Goal: Task Accomplishment & Management: Use online tool/utility

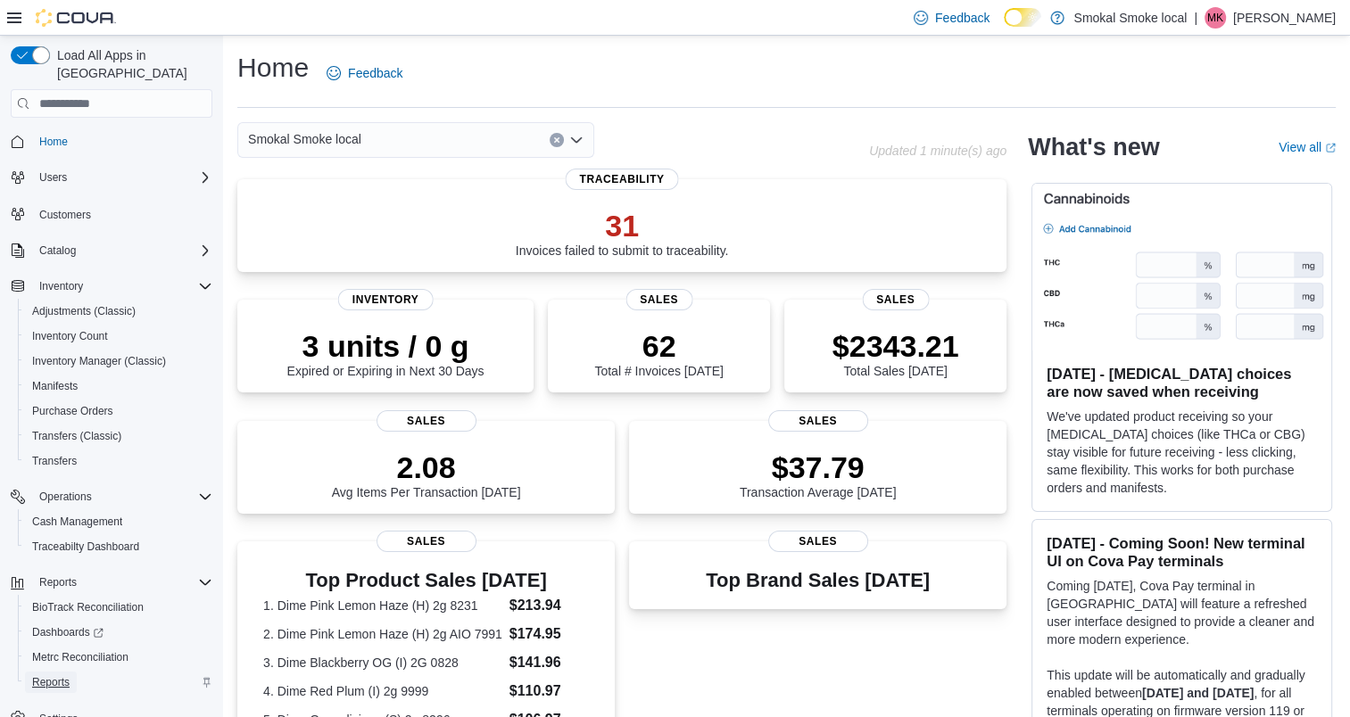
click at [32, 675] on span "Reports" at bounding box center [50, 682] width 37 height 14
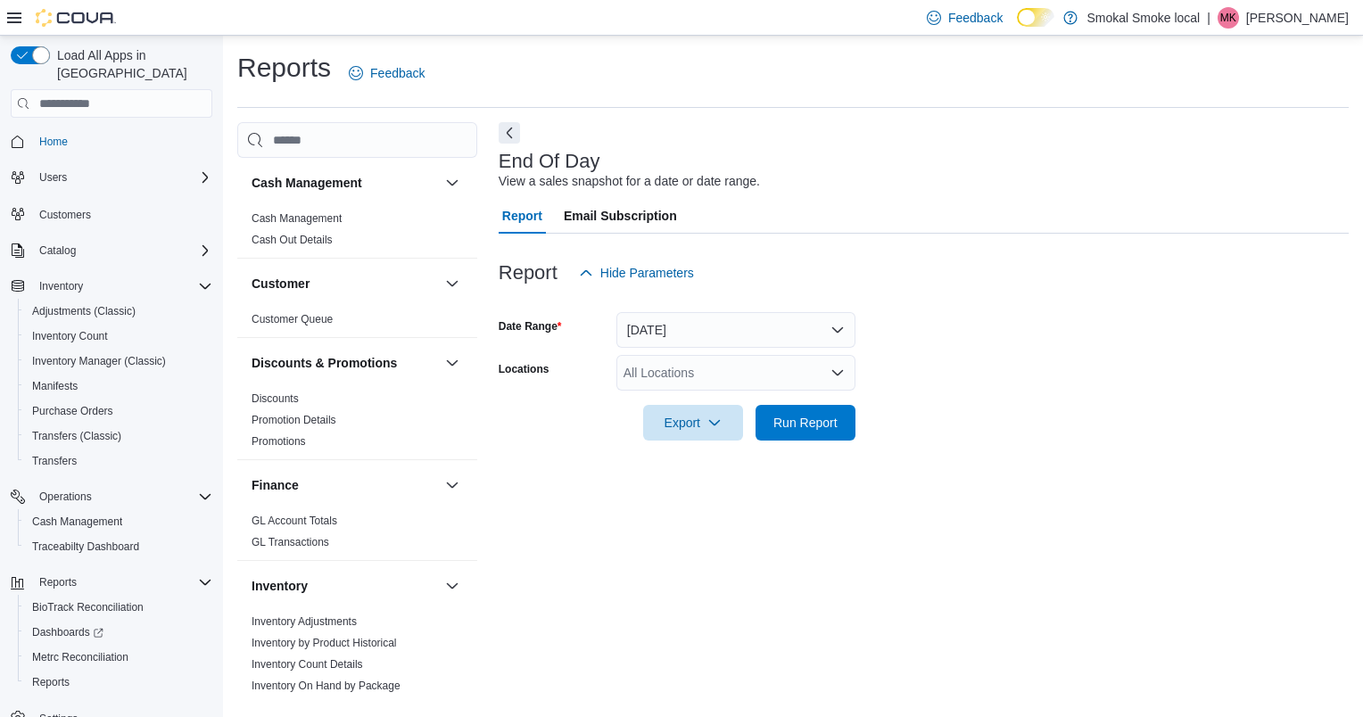
click at [642, 375] on div "All Locations" at bounding box center [736, 373] width 239 height 36
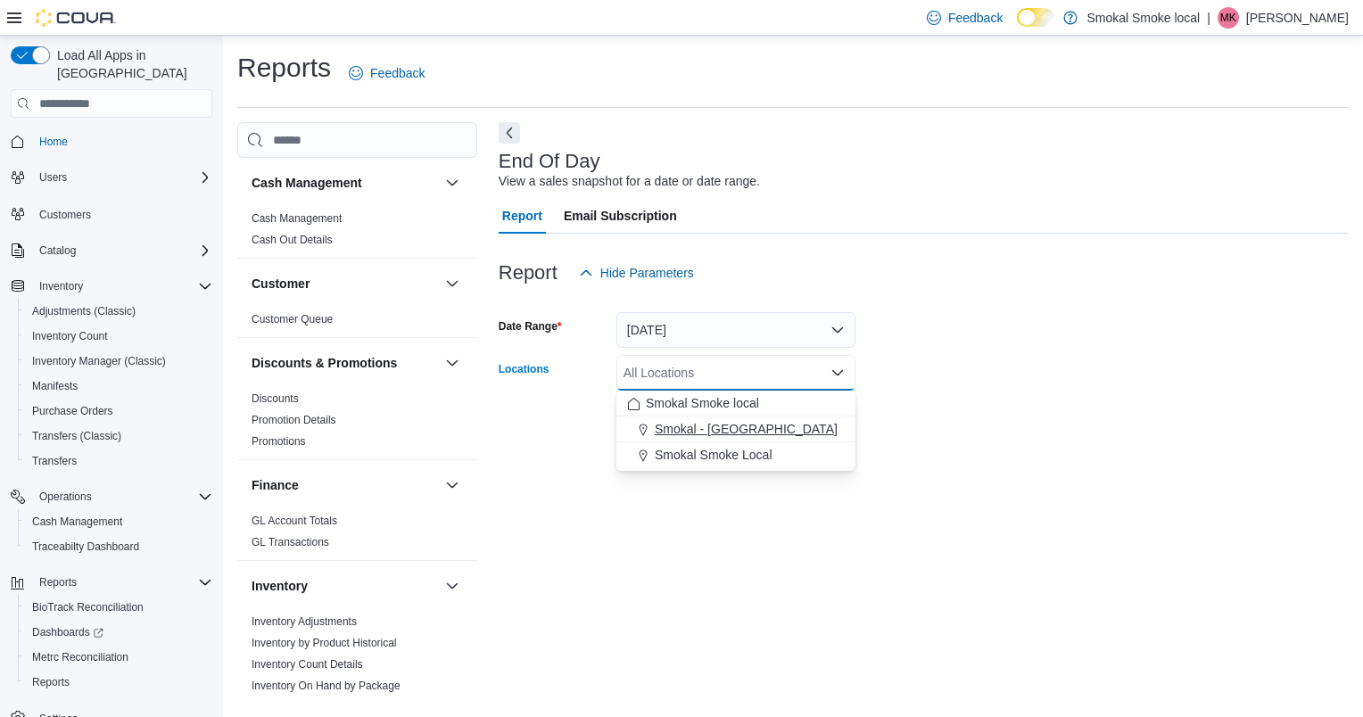
click at [671, 425] on span "Smokal - [GEOGRAPHIC_DATA]" at bounding box center [746, 429] width 183 height 18
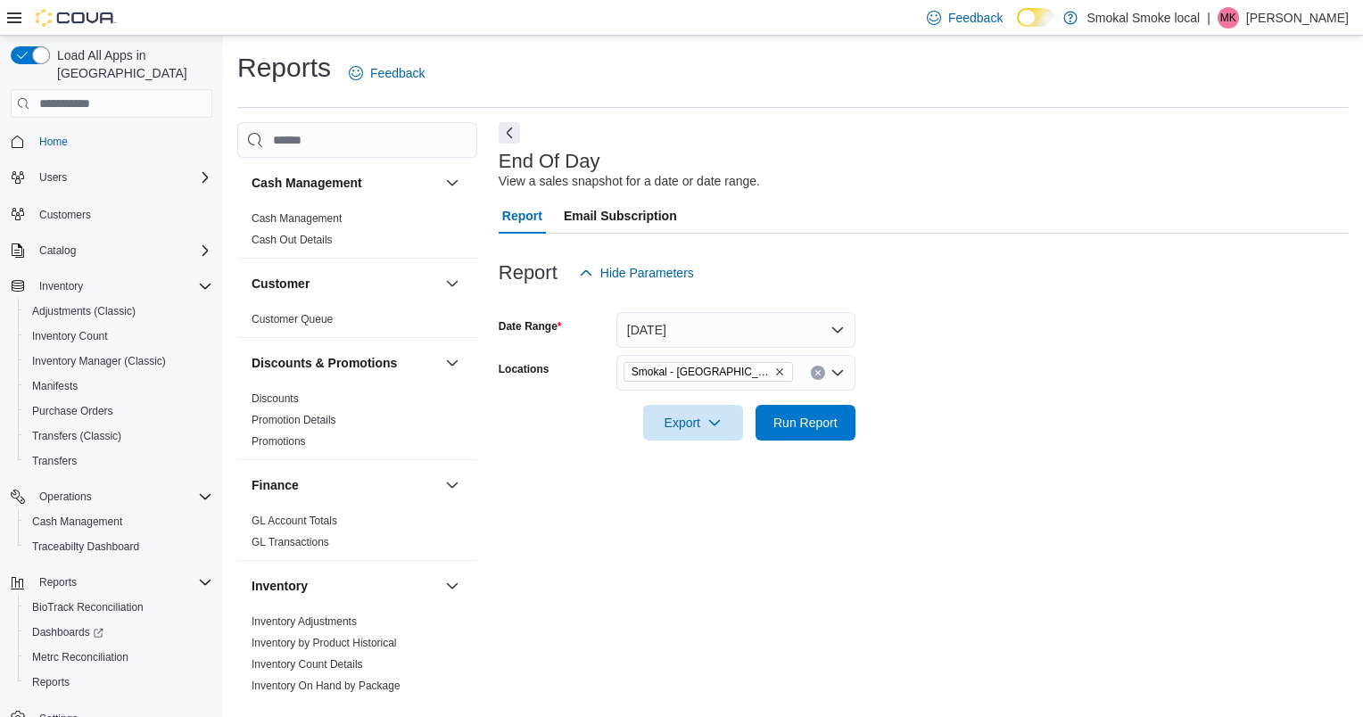
click at [985, 543] on div "End Of Day View a sales snapshot for a date or date range. Report Email Subscri…" at bounding box center [924, 409] width 850 height 574
click at [817, 418] on span "Run Report" at bounding box center [806, 422] width 64 height 18
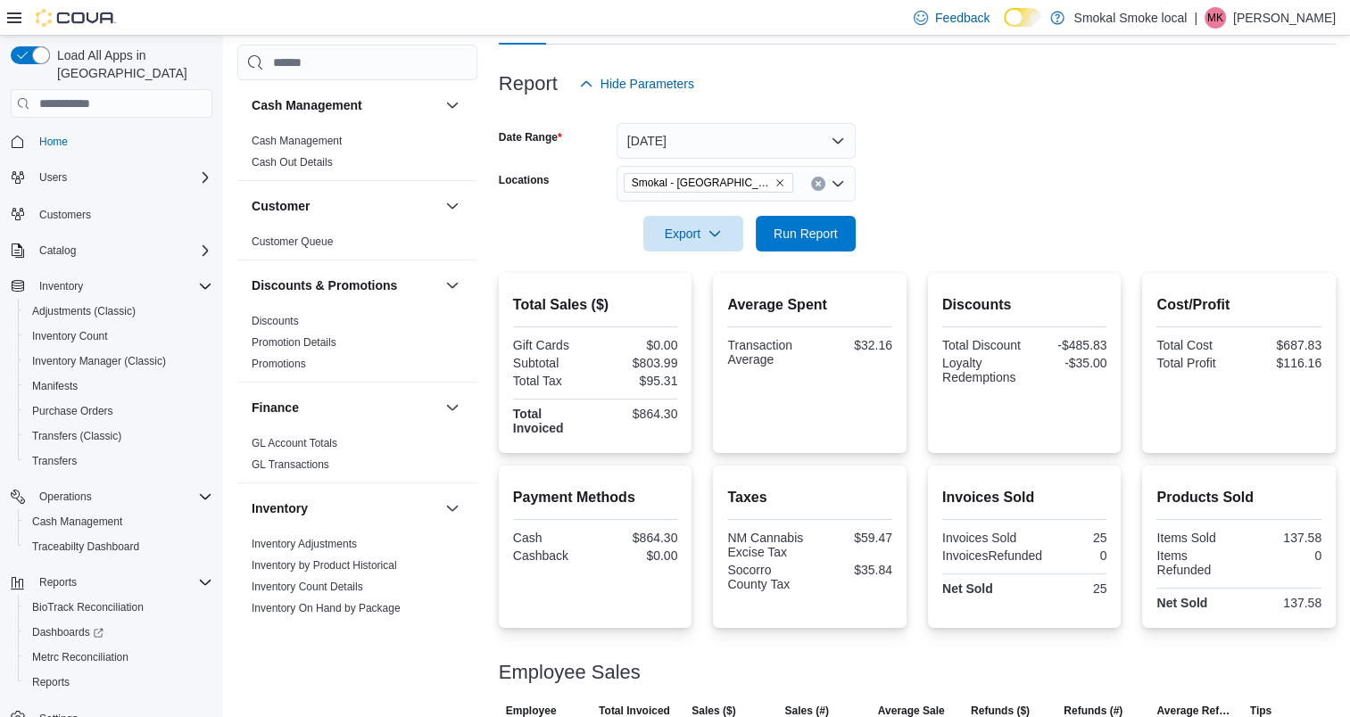
scroll to position [181, 0]
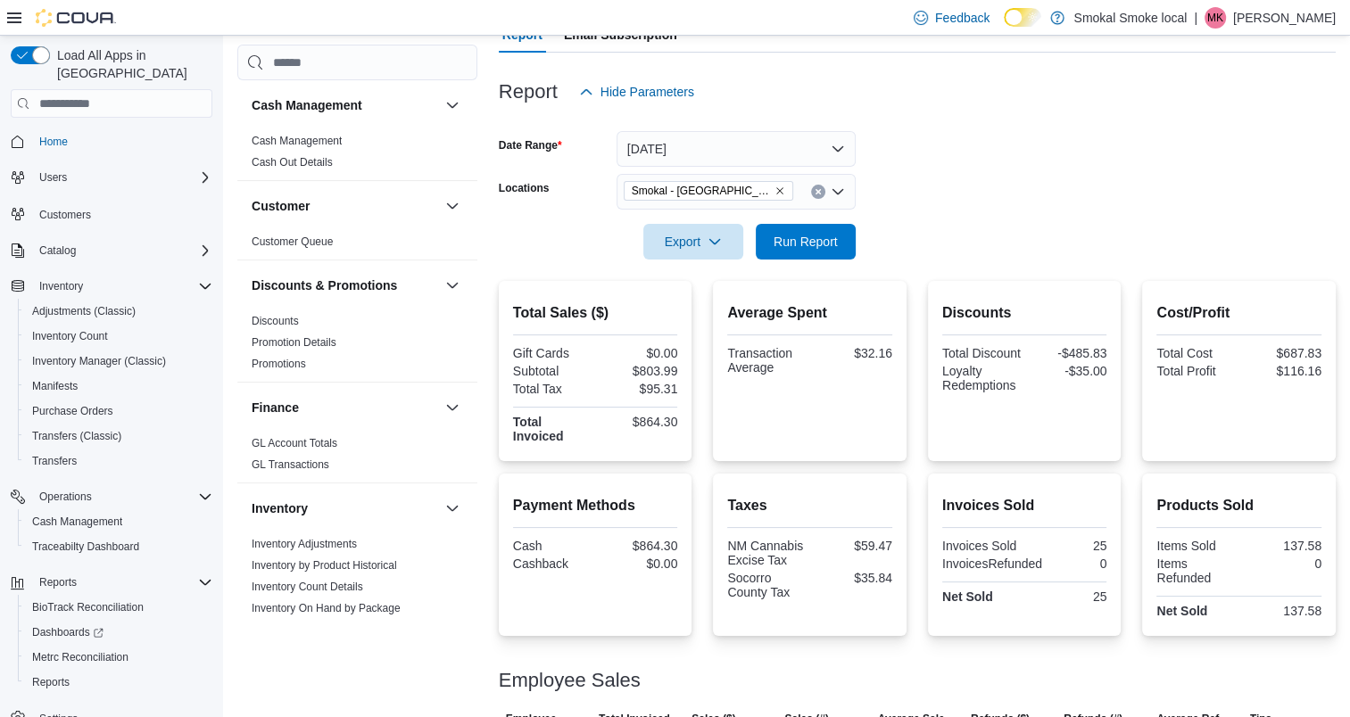
click at [774, 188] on icon "Remove Smokal - Socorro from selection in this group" at bounding box center [779, 191] width 11 height 11
click at [748, 290] on div "Average Spent Transaction Average $32.16" at bounding box center [810, 371] width 194 height 180
click at [704, 186] on div "All Locations" at bounding box center [736, 192] width 239 height 36
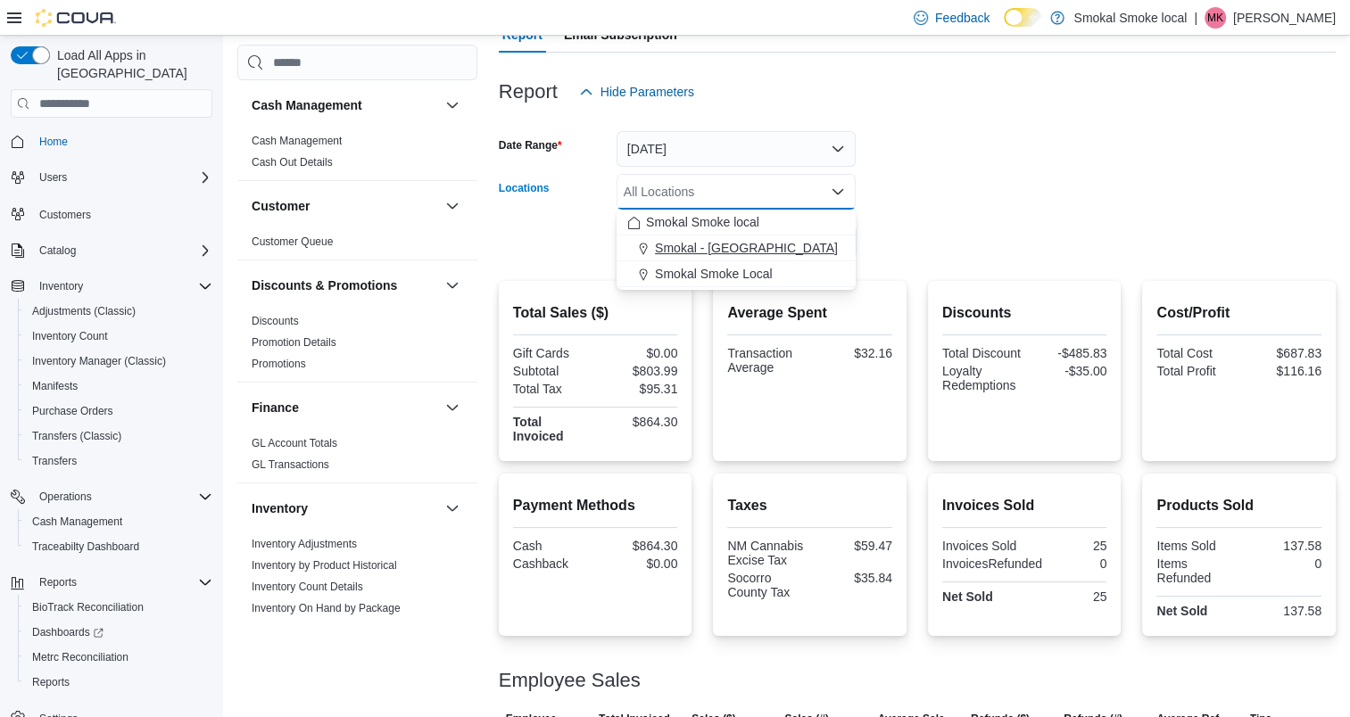
click at [728, 257] on span "Smokal - [GEOGRAPHIC_DATA]" at bounding box center [746, 248] width 183 height 18
click at [774, 187] on icon "Remove Smokal - Socorro from selection in this group" at bounding box center [779, 191] width 11 height 11
click at [763, 277] on span "Smokal Smoke Local" at bounding box center [714, 274] width 118 height 18
click at [915, 239] on form "Date Range [DATE] Locations [GEOGRAPHIC_DATA] Smoke Local Combo box. Selected. …" at bounding box center [917, 185] width 837 height 150
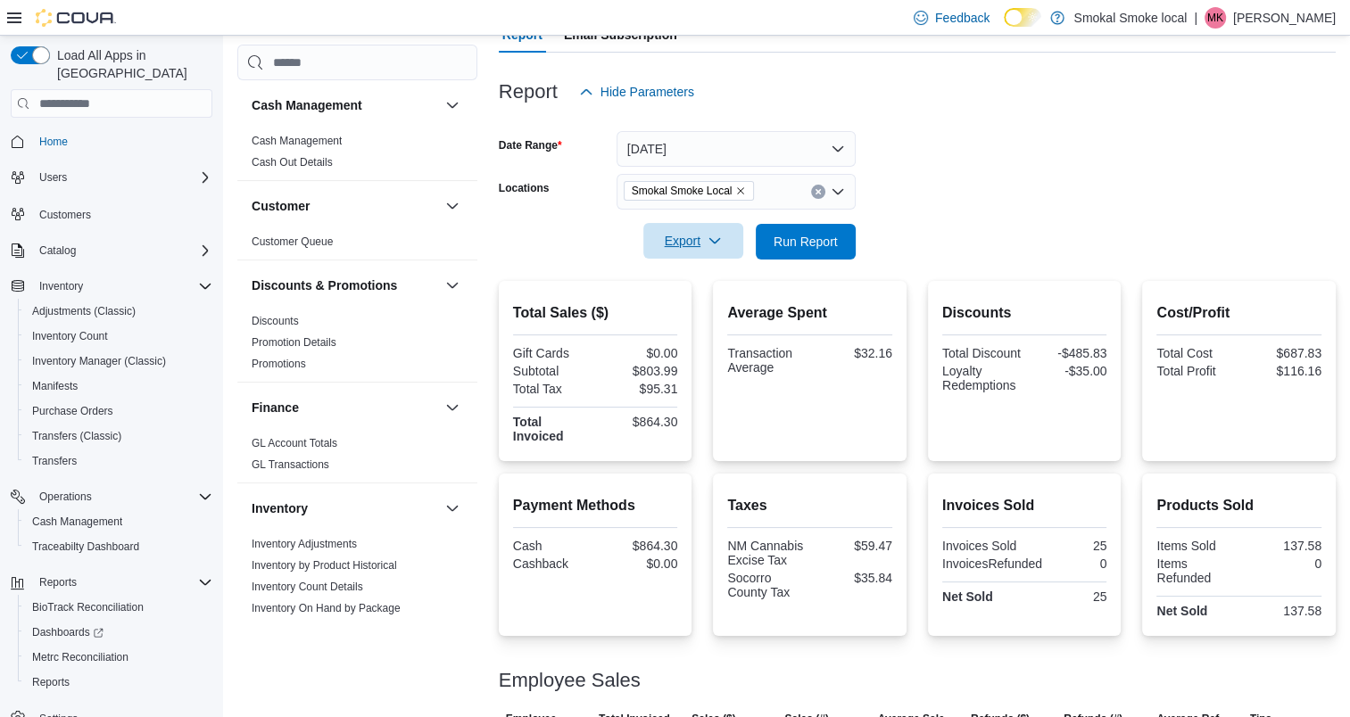
click at [741, 236] on button "Export" at bounding box center [693, 241] width 100 height 36
click at [792, 233] on span "Run Report" at bounding box center [806, 241] width 64 height 18
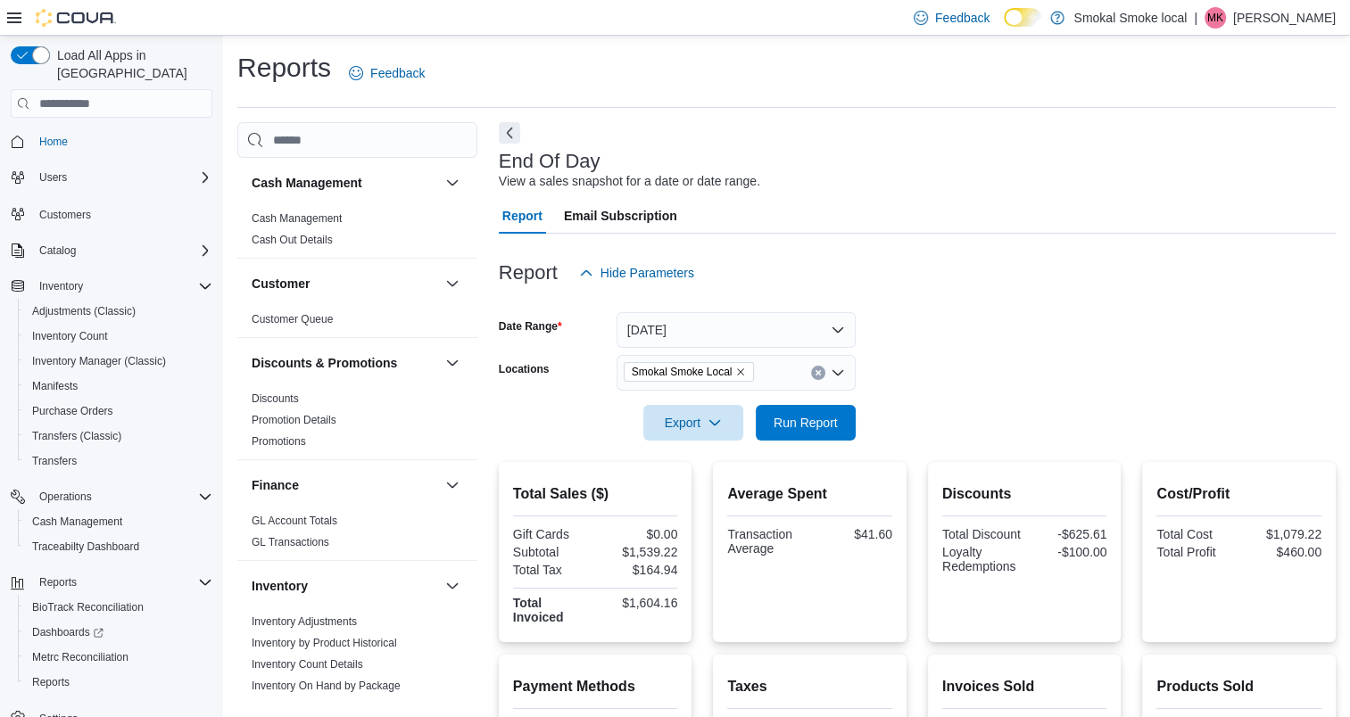
scroll to position [203, 0]
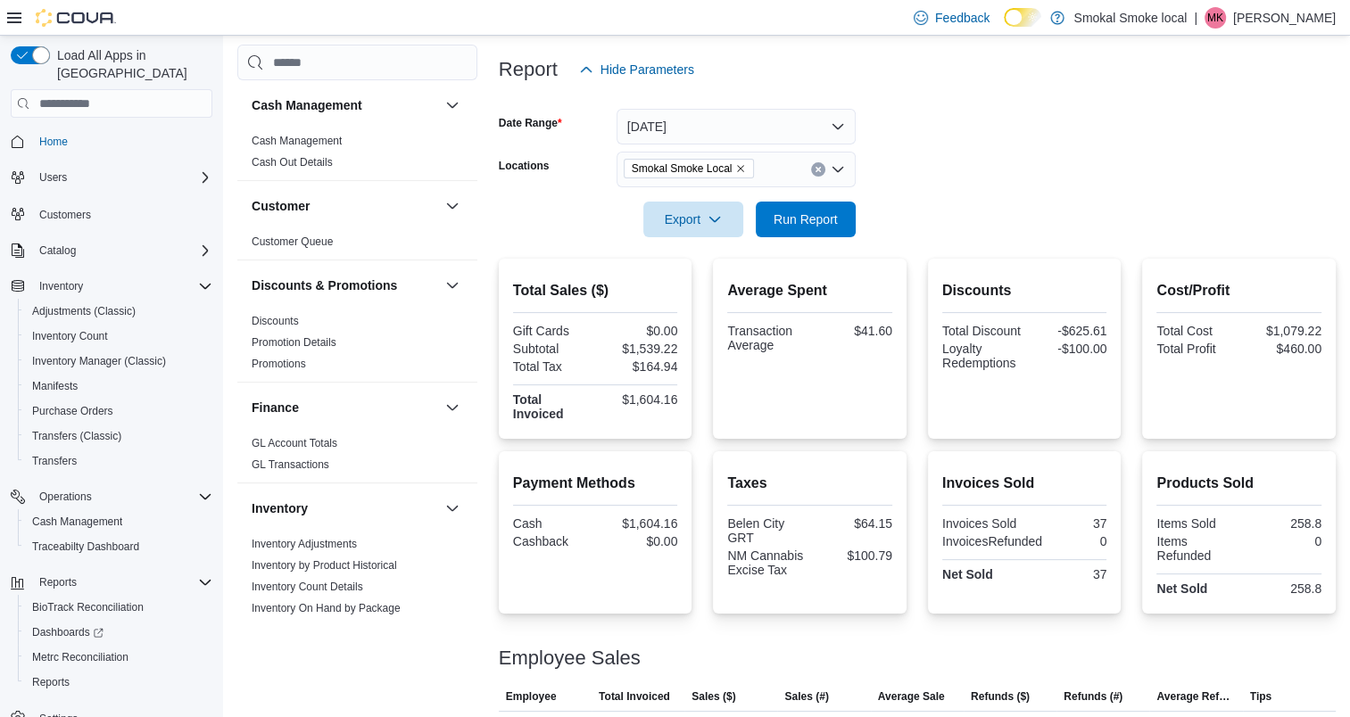
click at [740, 169] on icon "Remove Smokal Smoke Local from selection in this group" at bounding box center [740, 168] width 11 height 11
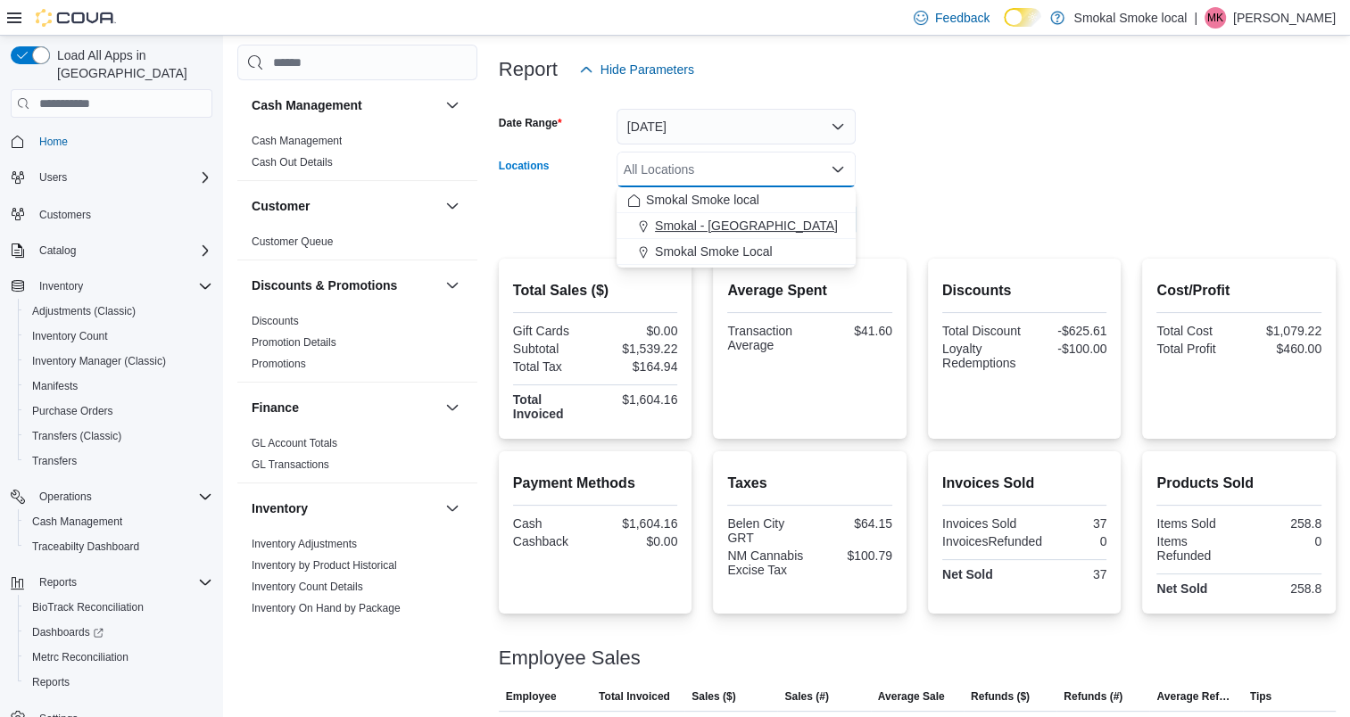
click at [753, 228] on div "Smokal - [GEOGRAPHIC_DATA]" at bounding box center [736, 226] width 218 height 18
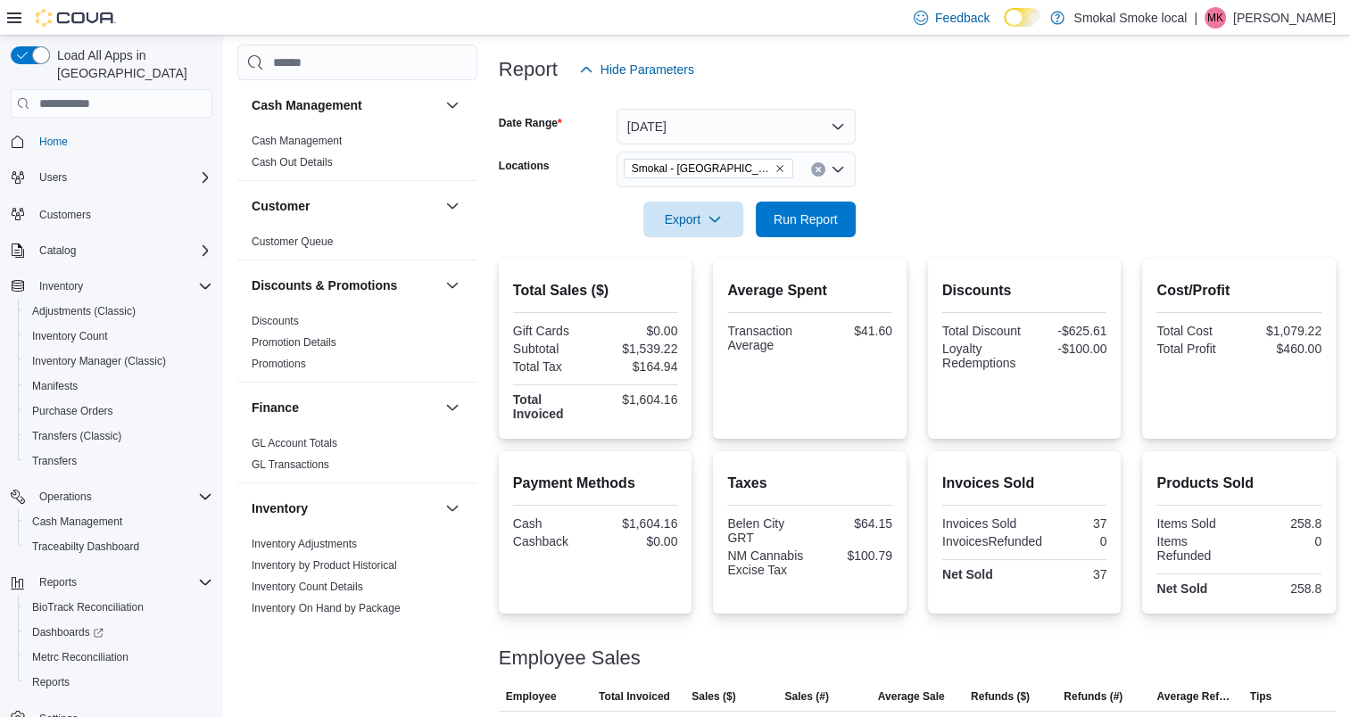
click at [982, 240] on div at bounding box center [917, 247] width 837 height 21
click at [849, 241] on div at bounding box center [917, 247] width 837 height 21
click at [802, 216] on span "Run Report" at bounding box center [806, 219] width 64 height 18
click at [776, 166] on icon "Remove Smokal - Socorro from selection in this group" at bounding box center [779, 168] width 7 height 7
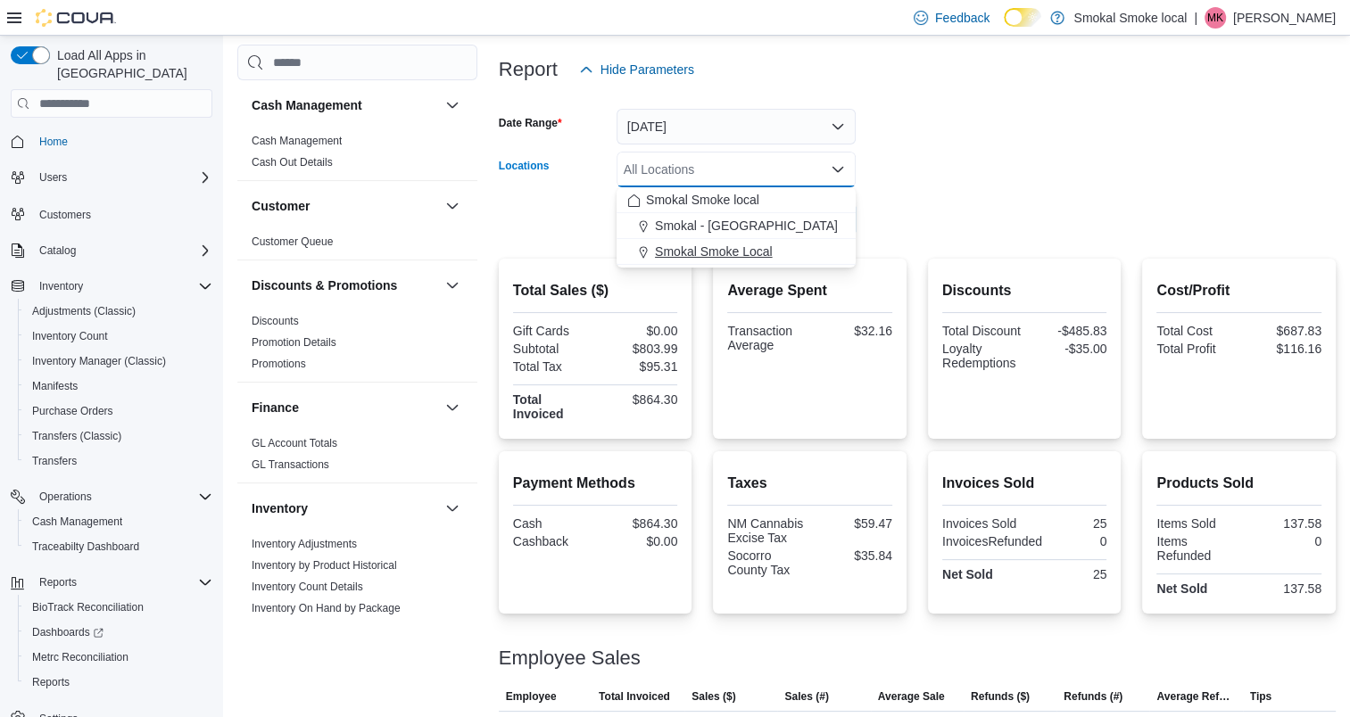
click at [732, 253] on span "Smokal Smoke Local" at bounding box center [714, 252] width 118 height 18
click at [942, 263] on div "Discounts Total Discount -$485.83 Loyalty Redemptions -$35.00" at bounding box center [1025, 349] width 194 height 180
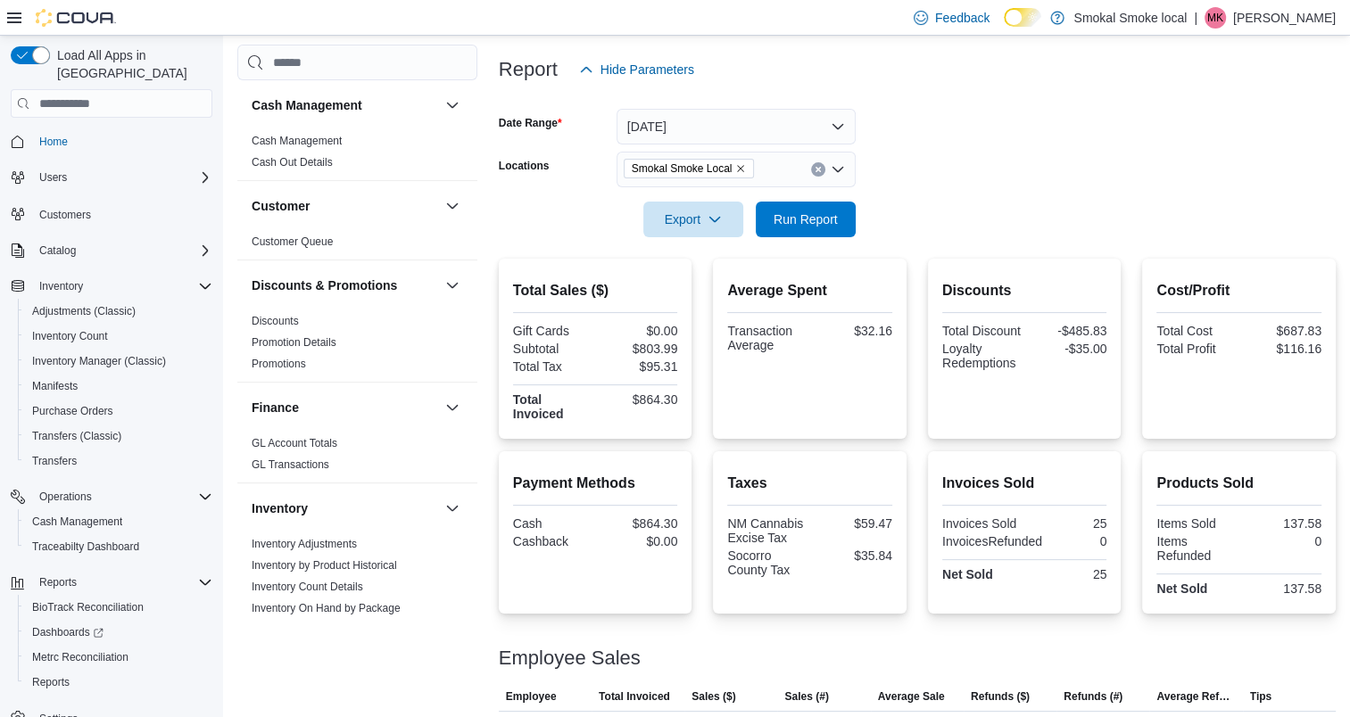
click at [771, 241] on div at bounding box center [917, 247] width 837 height 21
click at [771, 226] on span "Run Report" at bounding box center [805, 219] width 79 height 36
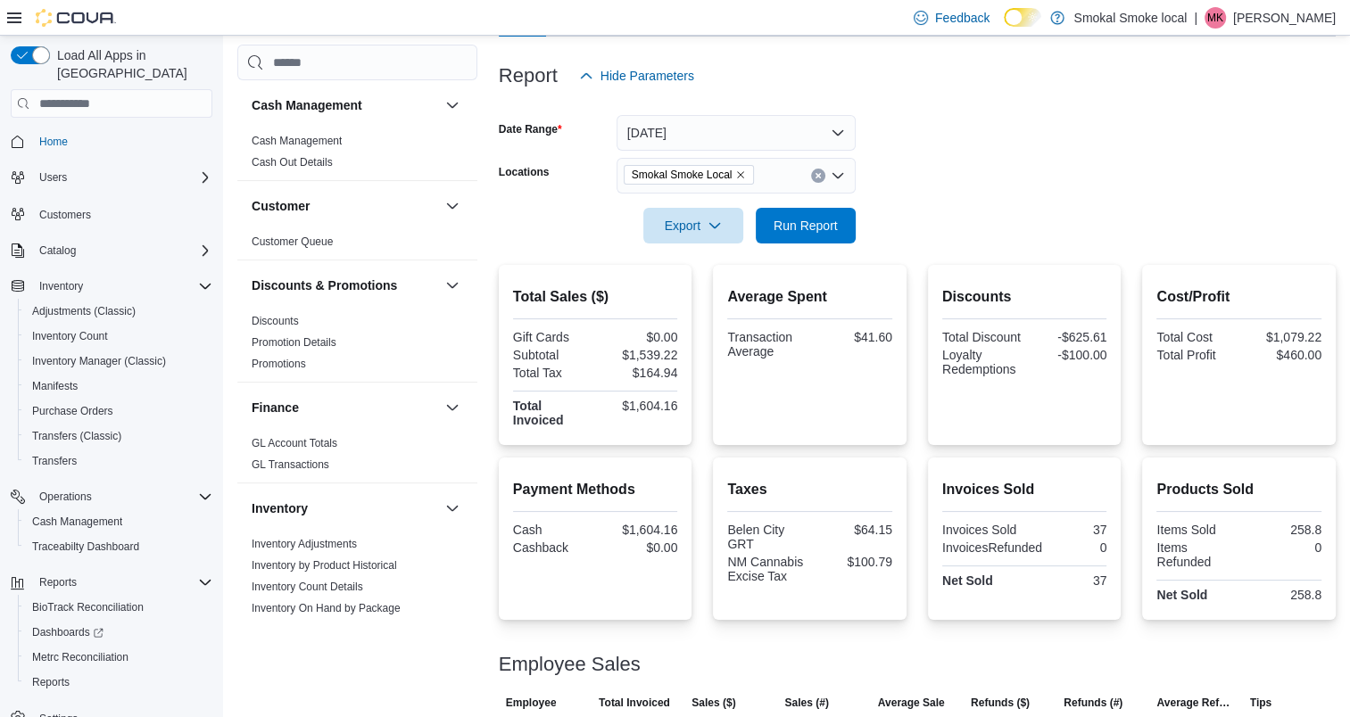
scroll to position [200, 0]
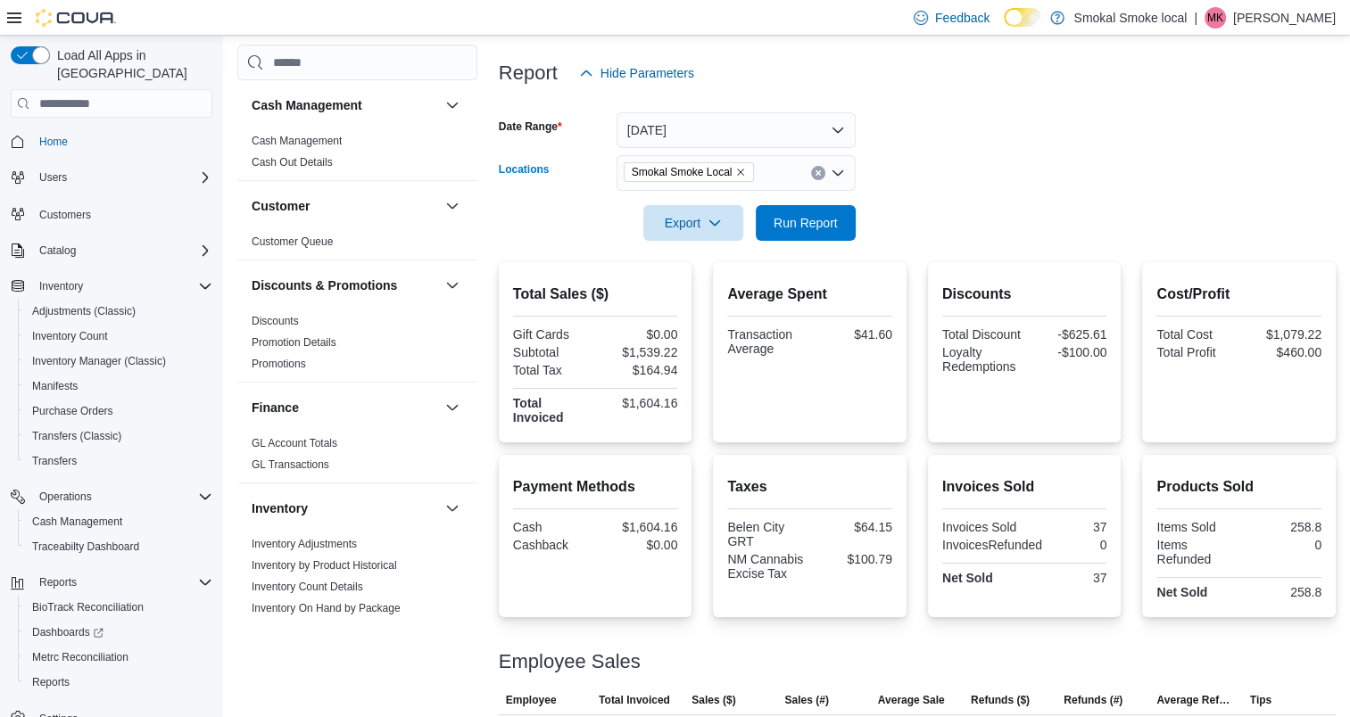
click at [741, 173] on icon "Remove Smokal Smoke Local from selection in this group" at bounding box center [741, 172] width 7 height 7
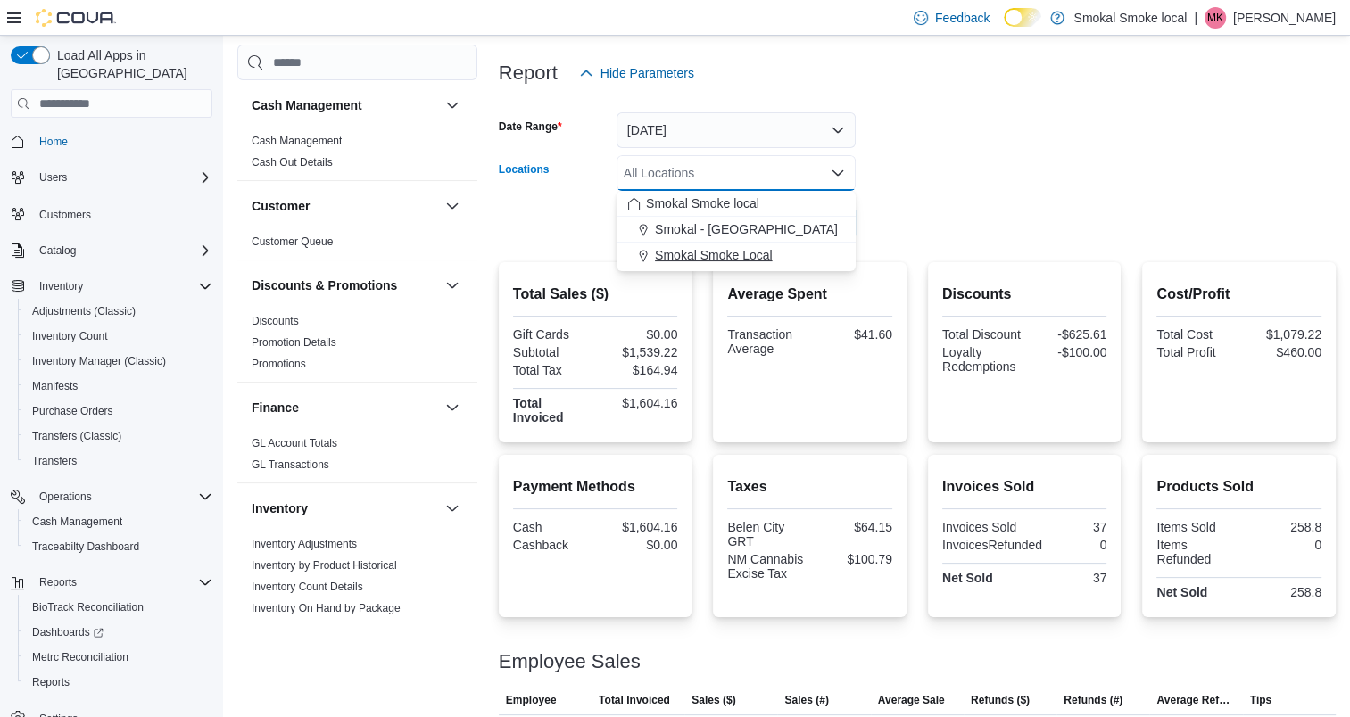
click at [748, 243] on button "Smokal Smoke Local" at bounding box center [736, 256] width 239 height 26
click at [953, 246] on div at bounding box center [917, 251] width 837 height 21
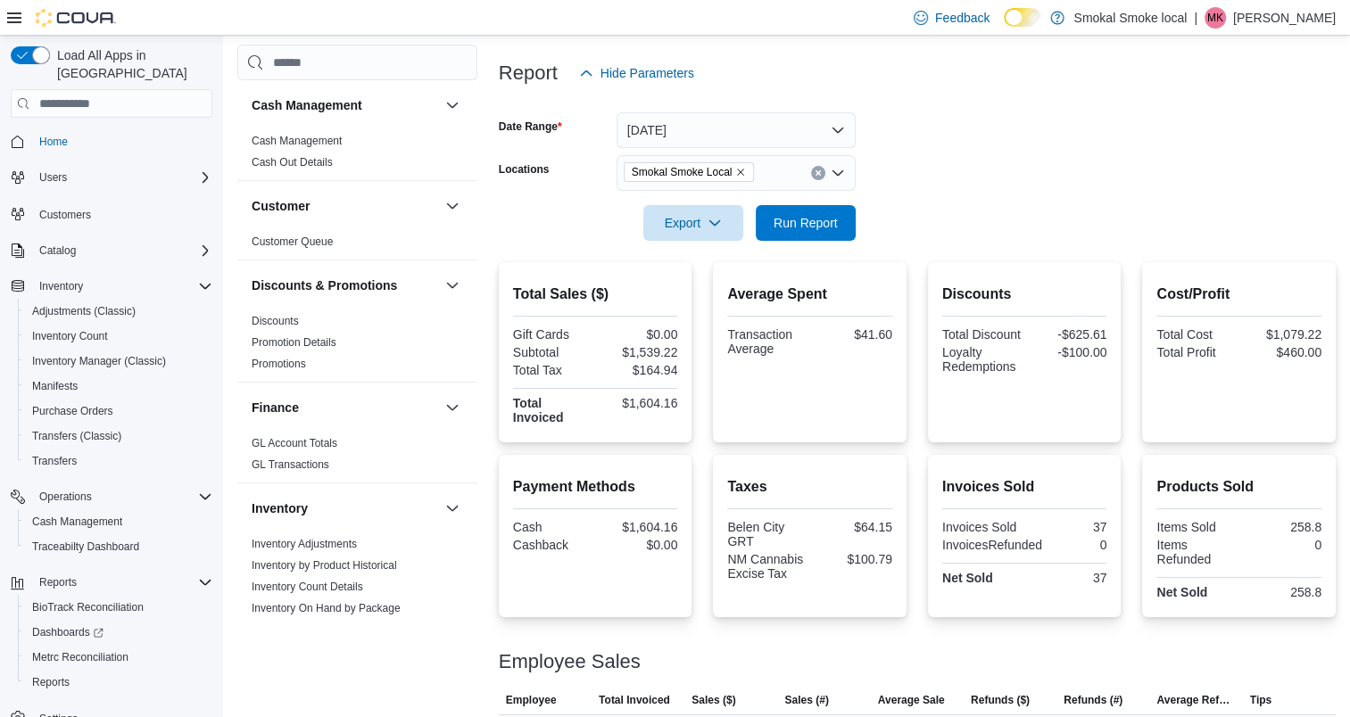
click at [735, 176] on icon "Remove Smokal Smoke Local from selection in this group" at bounding box center [740, 172] width 11 height 11
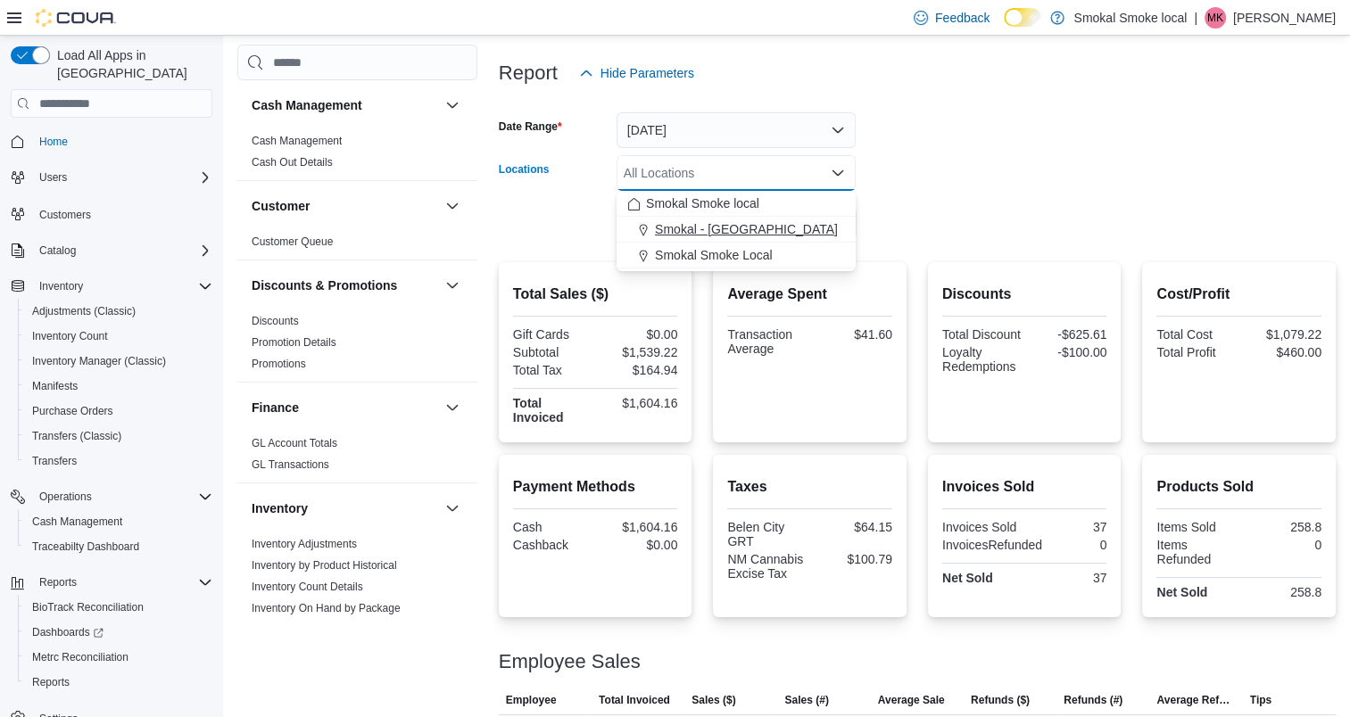
click at [730, 220] on span "Smokal - [GEOGRAPHIC_DATA]" at bounding box center [746, 229] width 183 height 18
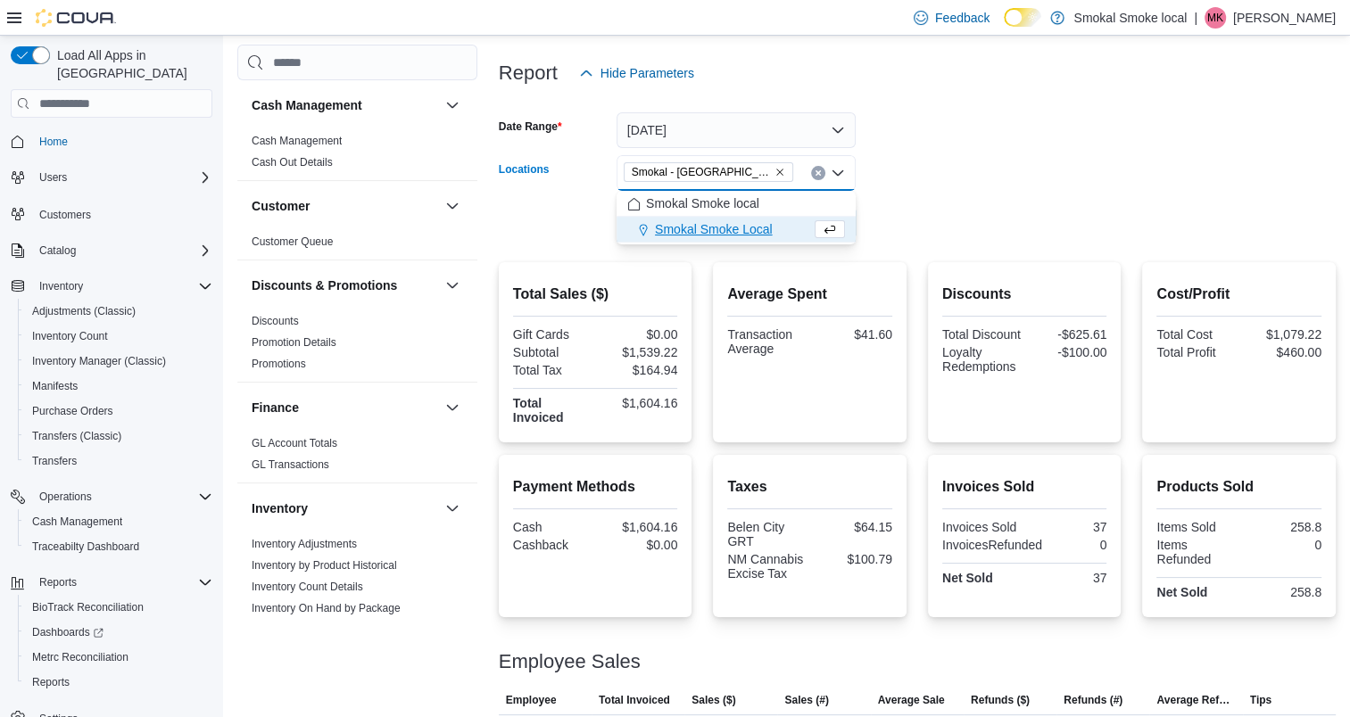
click at [918, 213] on form "Date Range [DATE] Locations [GEOGRAPHIC_DATA] - [GEOGRAPHIC_DATA] Combo box. Se…" at bounding box center [917, 166] width 837 height 150
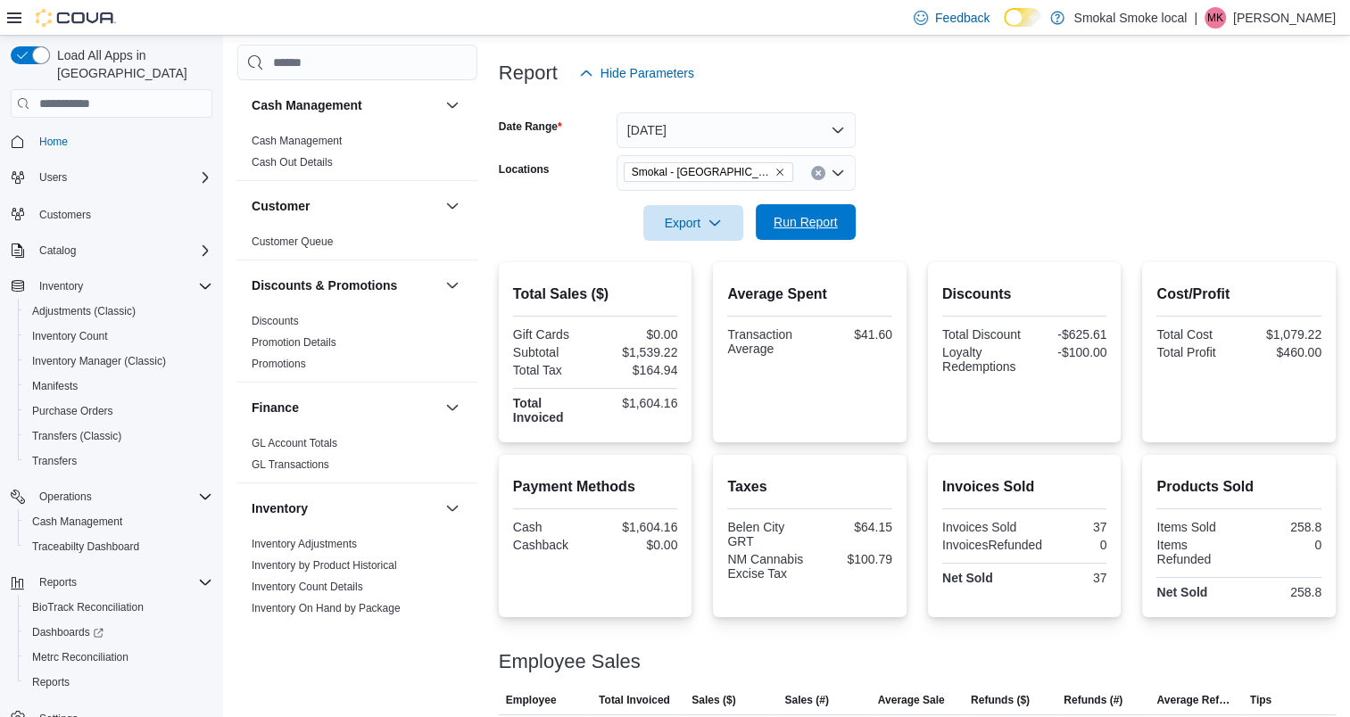
click at [807, 218] on span "Run Report" at bounding box center [806, 222] width 64 height 18
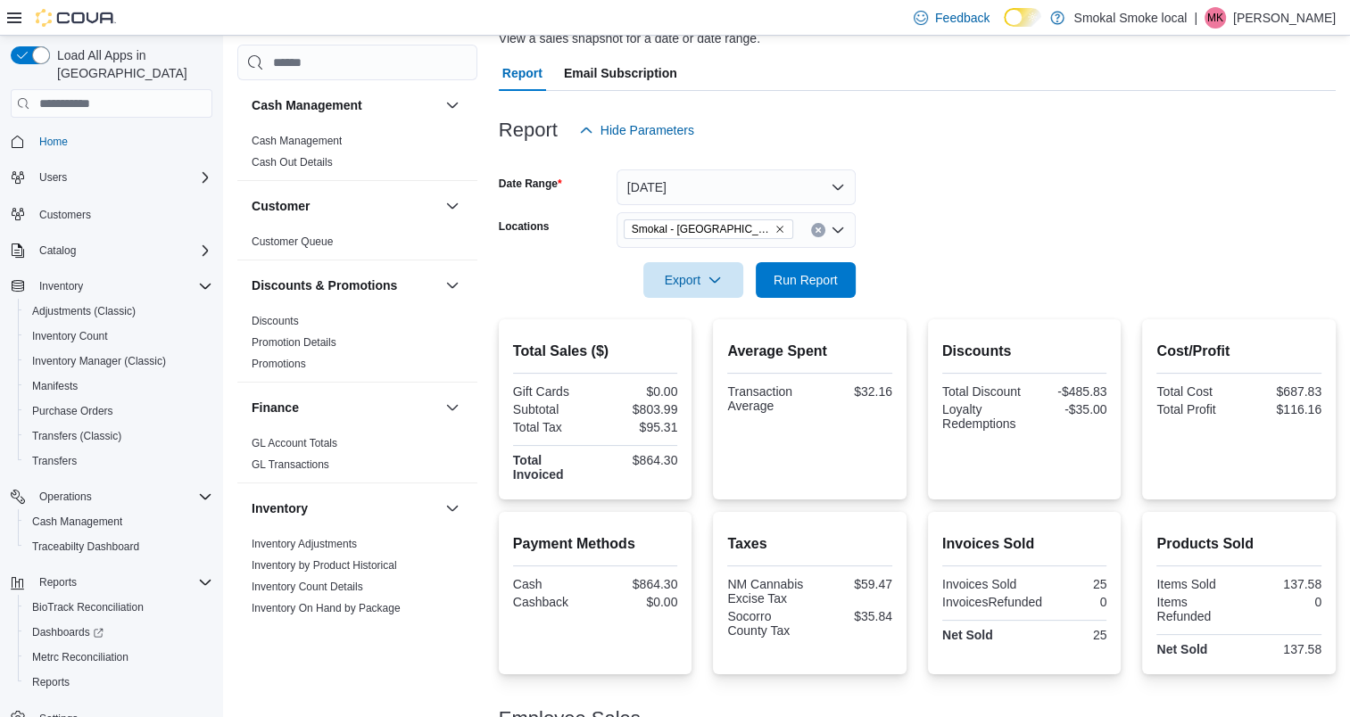
scroll to position [143, 0]
